Goal: Task Accomplishment & Management: Use online tool/utility

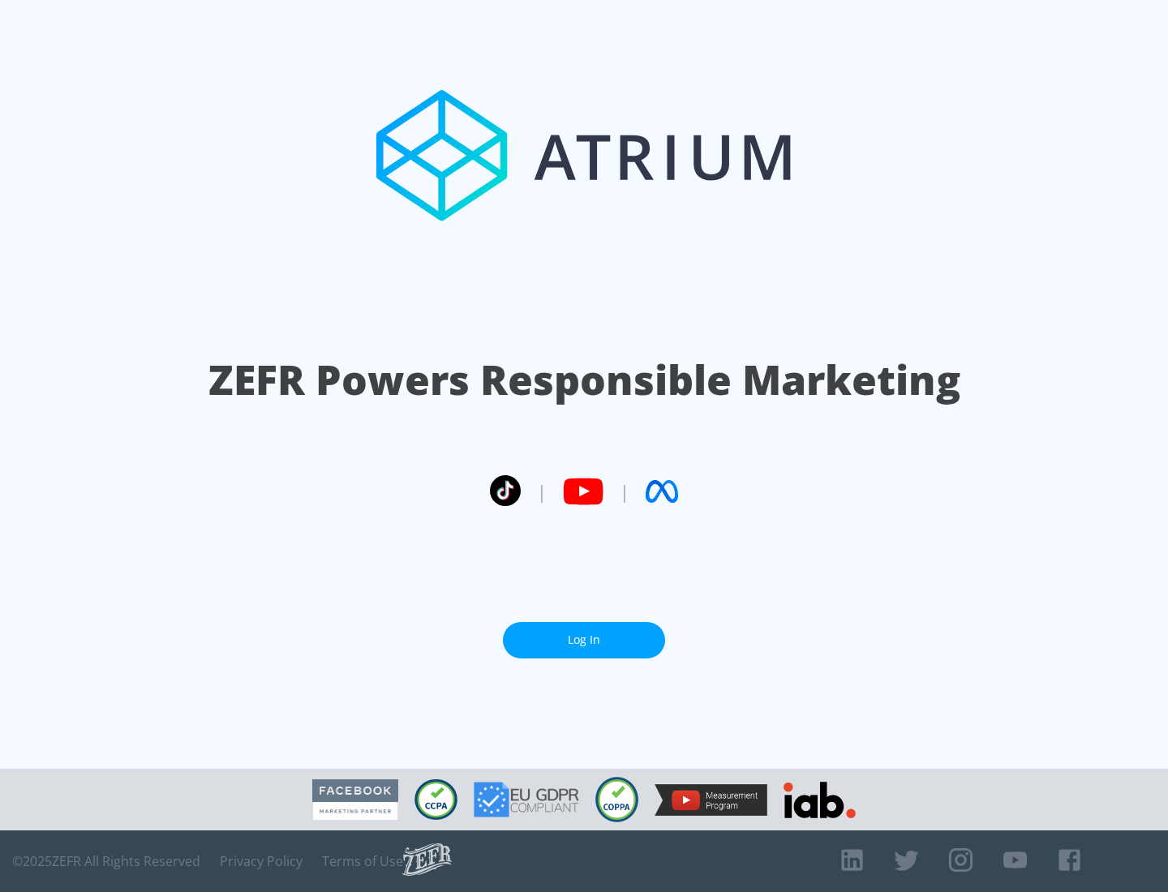
click at [584, 634] on link "Log In" at bounding box center [584, 640] width 162 height 37
